Goal: Transaction & Acquisition: Download file/media

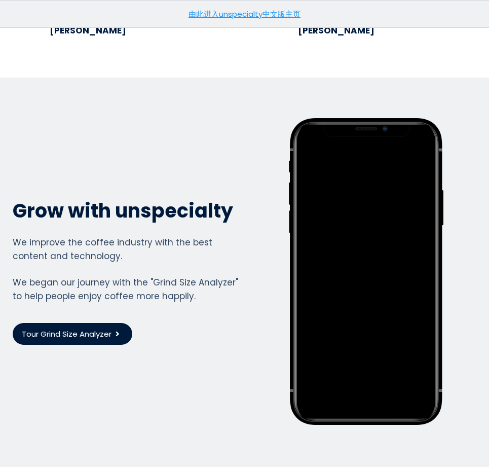
scroll to position [3280, 0]
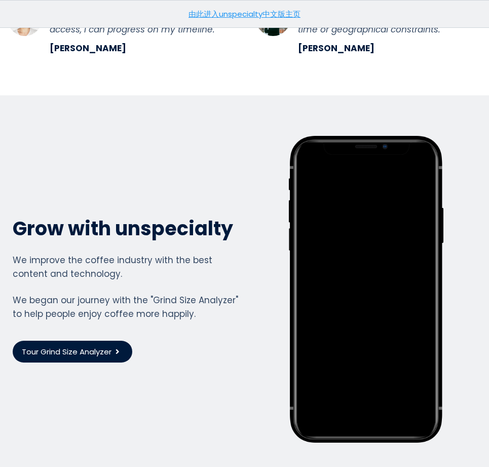
click at [87, 346] on span "Tour Grind Size Analyzer" at bounding box center [67, 352] width 90 height 12
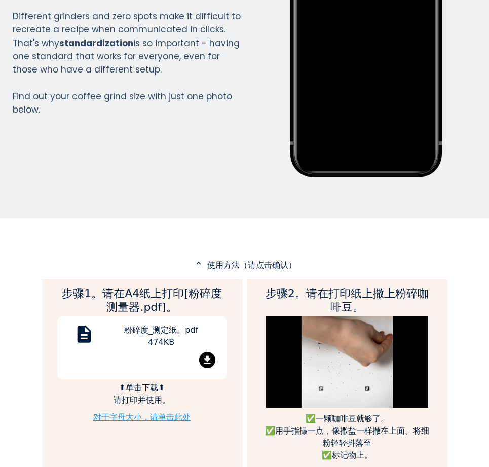
scroll to position [1156, 406]
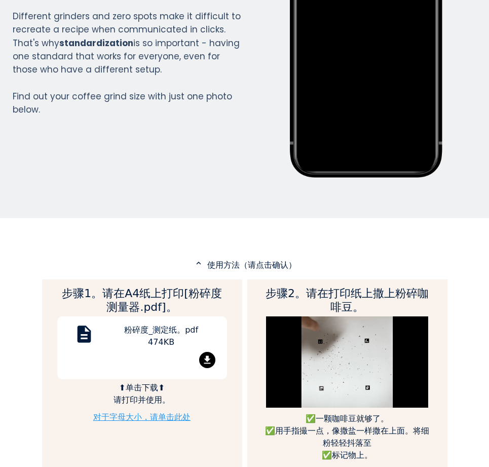
click at [136, 344] on div "粉碎度_测定纸。pdf 474KB" at bounding box center [161, 338] width 116 height 28
click at [151, 382] on p "⬆单击下载⬆ 请打印并使用。️" at bounding box center [142, 394] width 170 height 24
